Goal: Task Accomplishment & Management: Complete application form

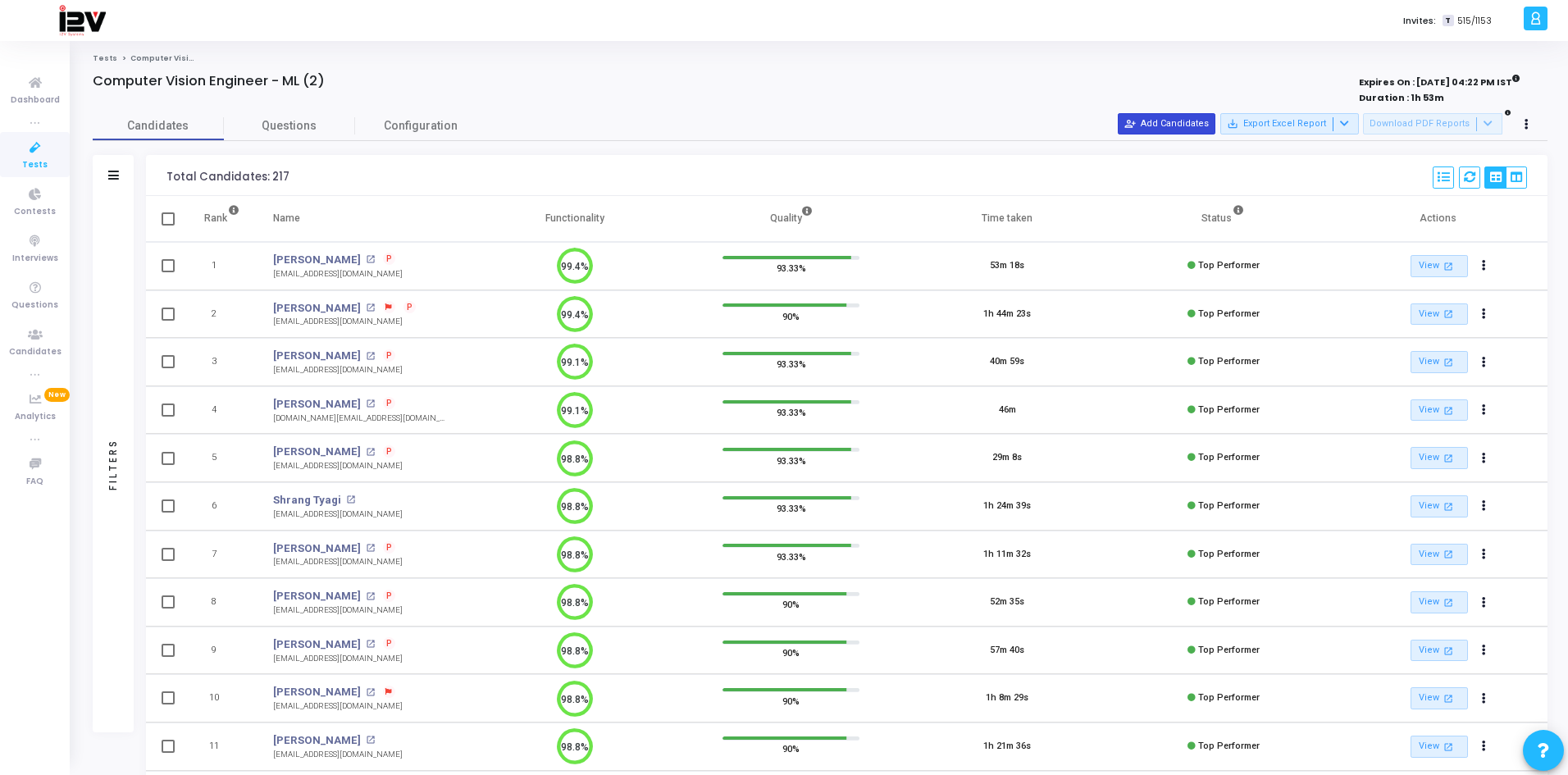
click at [1179, 121] on button "person_add_alt Add Candidates" at bounding box center [1166, 124] width 97 height 21
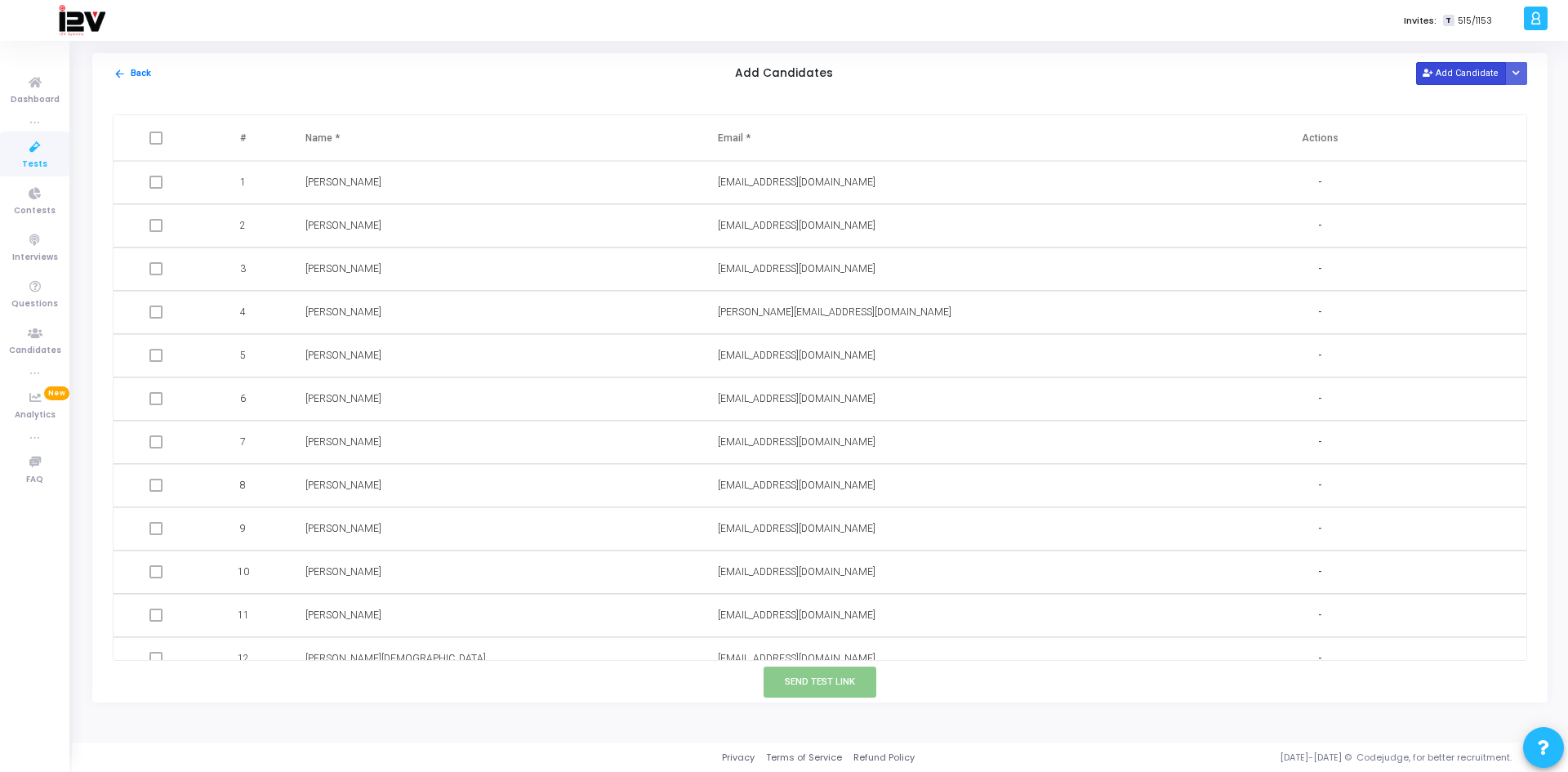
click at [1450, 76] on button "Add Candidate" at bounding box center [1461, 73] width 90 height 22
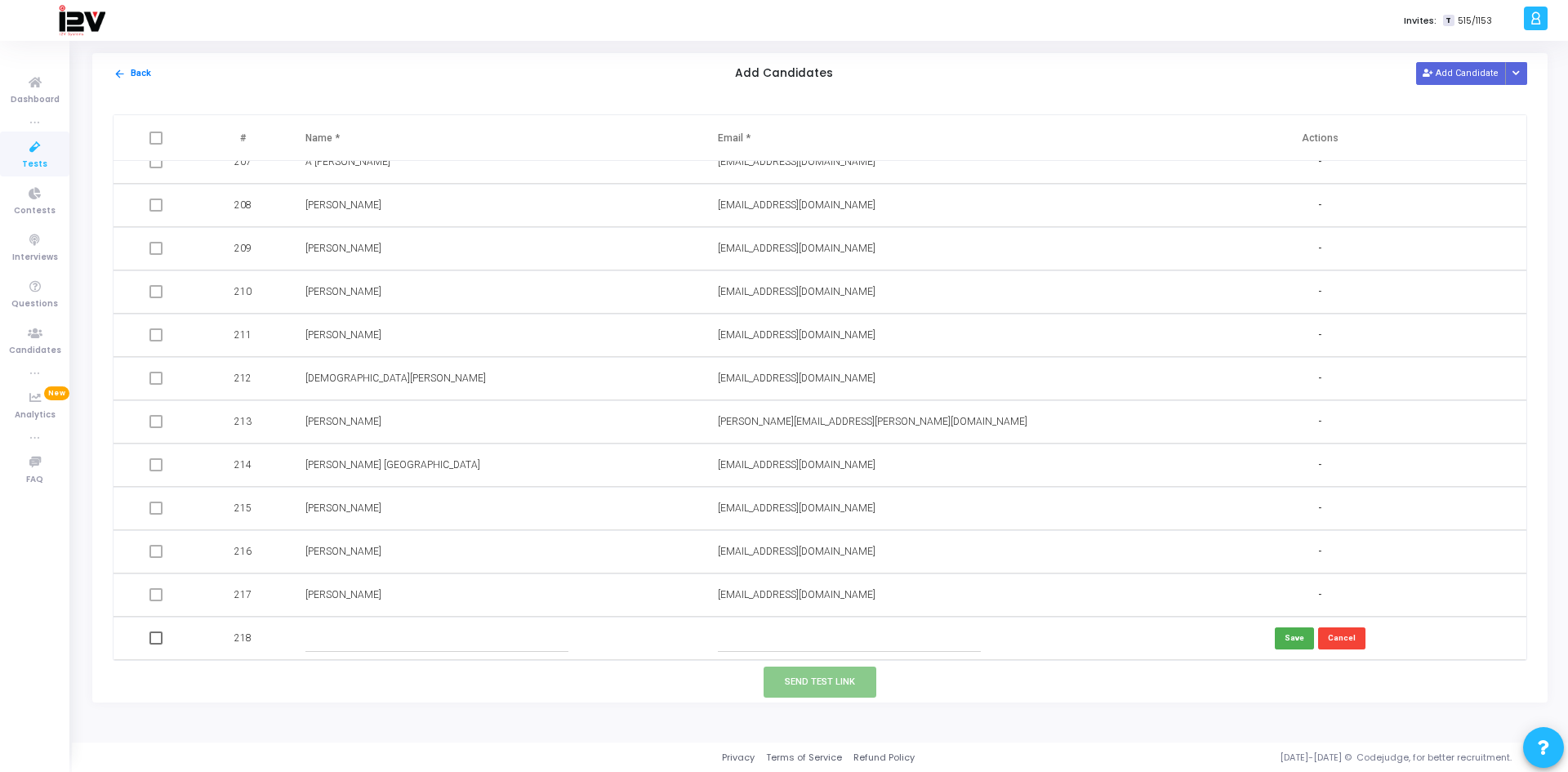
click at [792, 646] on input "text" at bounding box center [849, 639] width 264 height 27
paste input "[EMAIL_ADDRESS][DOMAIN_NAME]"
type input "[EMAIL_ADDRESS][DOMAIN_NAME]"
click at [414, 637] on input "text" at bounding box center [437, 639] width 264 height 27
type input "m"
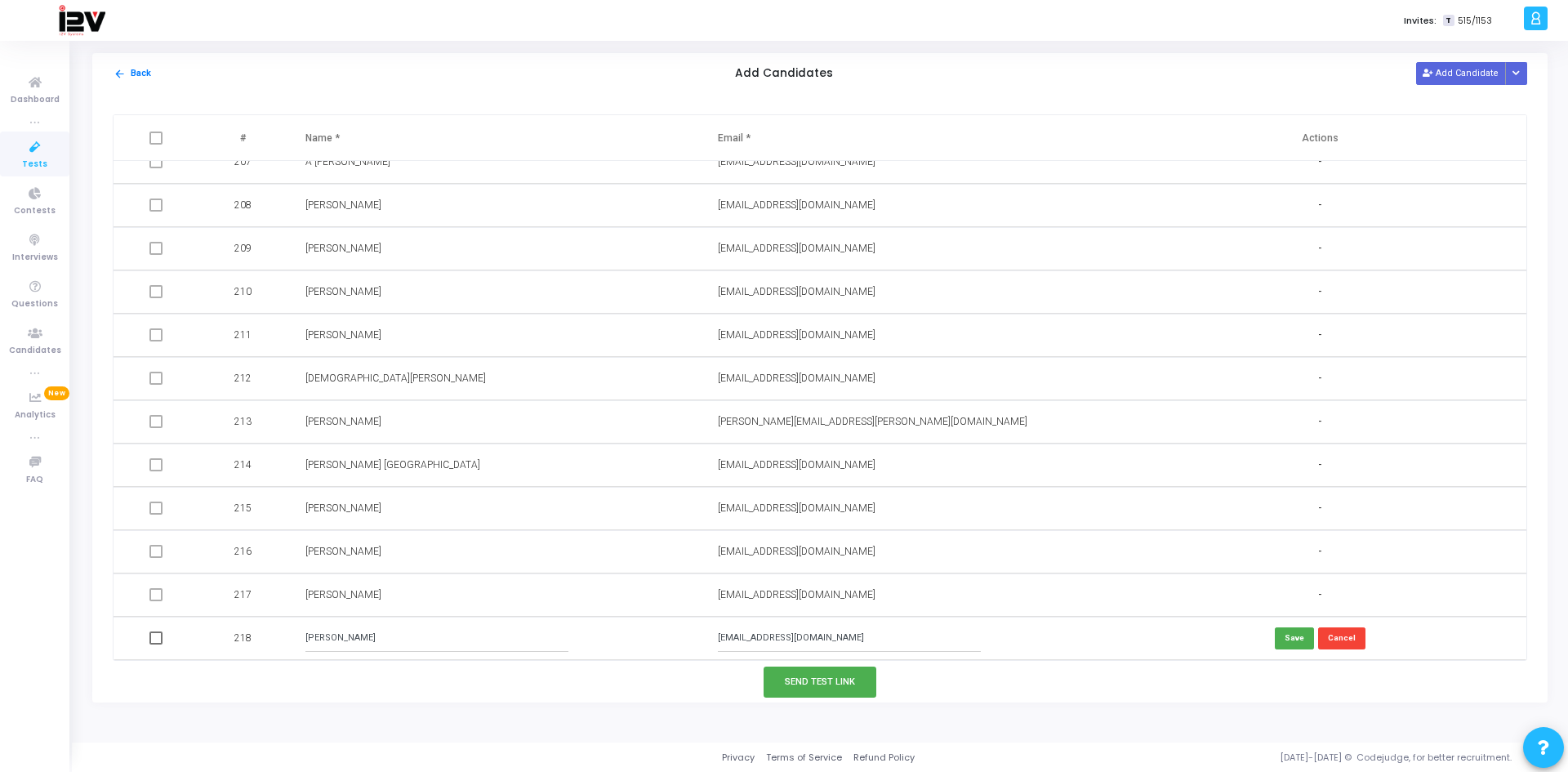
type input "[PERSON_NAME]"
click at [1278, 637] on button "Save" at bounding box center [1294, 638] width 39 height 22
click at [821, 688] on button "Send Test Link" at bounding box center [820, 682] width 113 height 31
